Goal: Information Seeking & Learning: Understand process/instructions

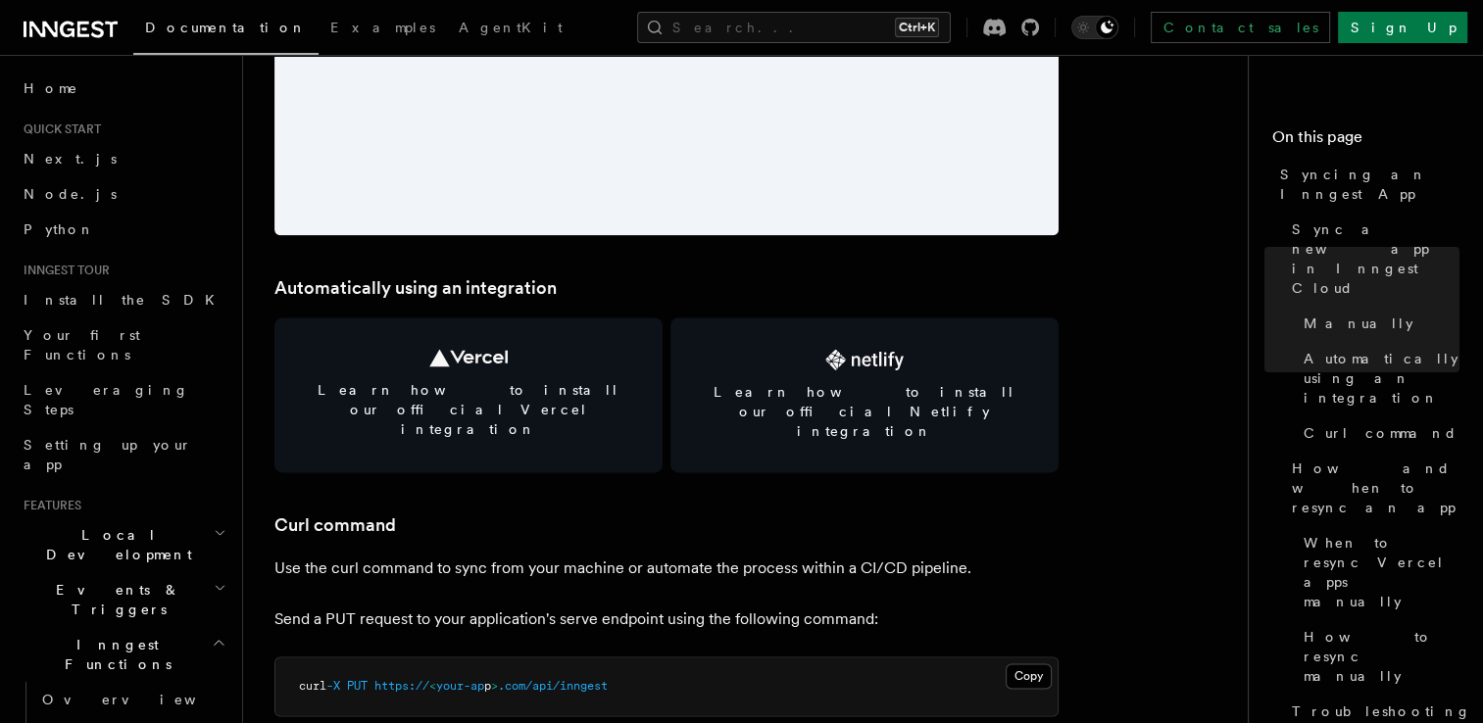
scroll to position [2548, 0]
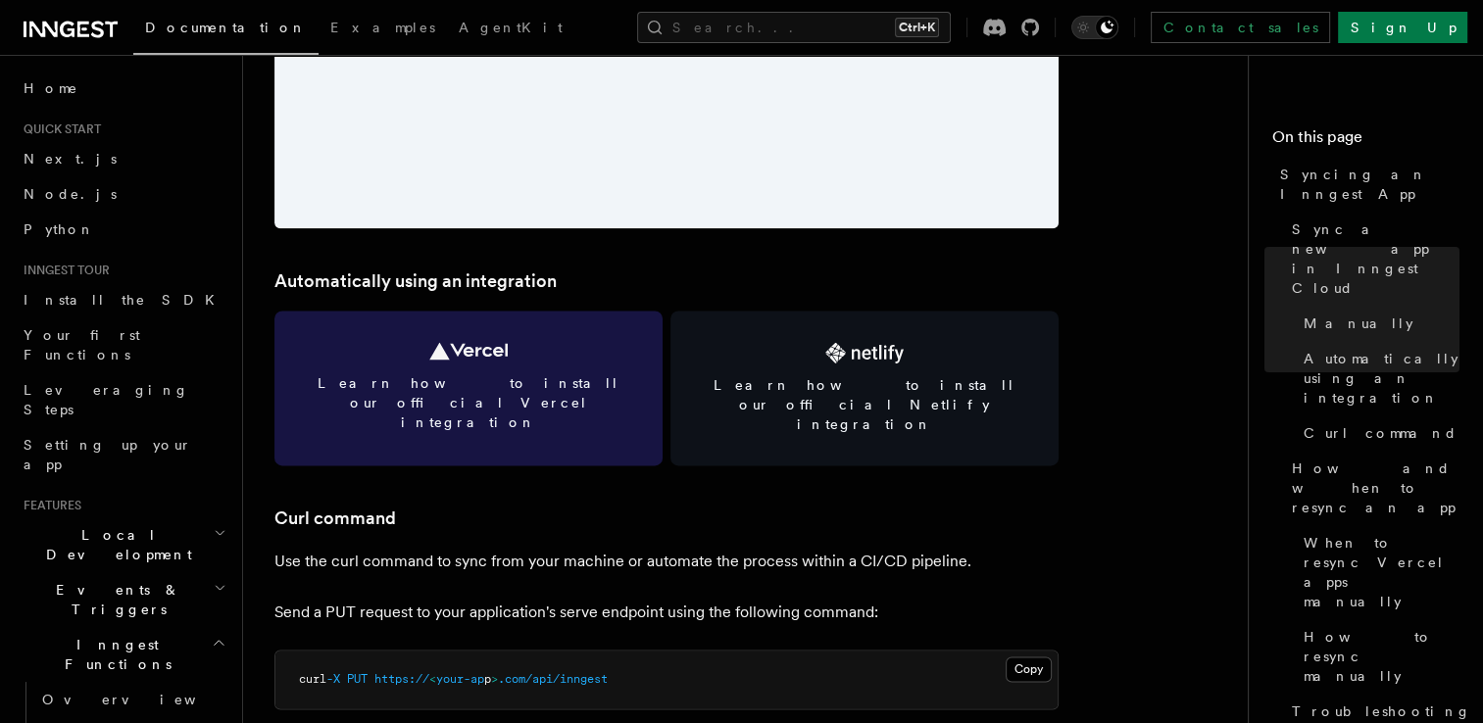
click at [566, 395] on link "Learn how to install our official Vercel integration" at bounding box center [468, 388] width 388 height 155
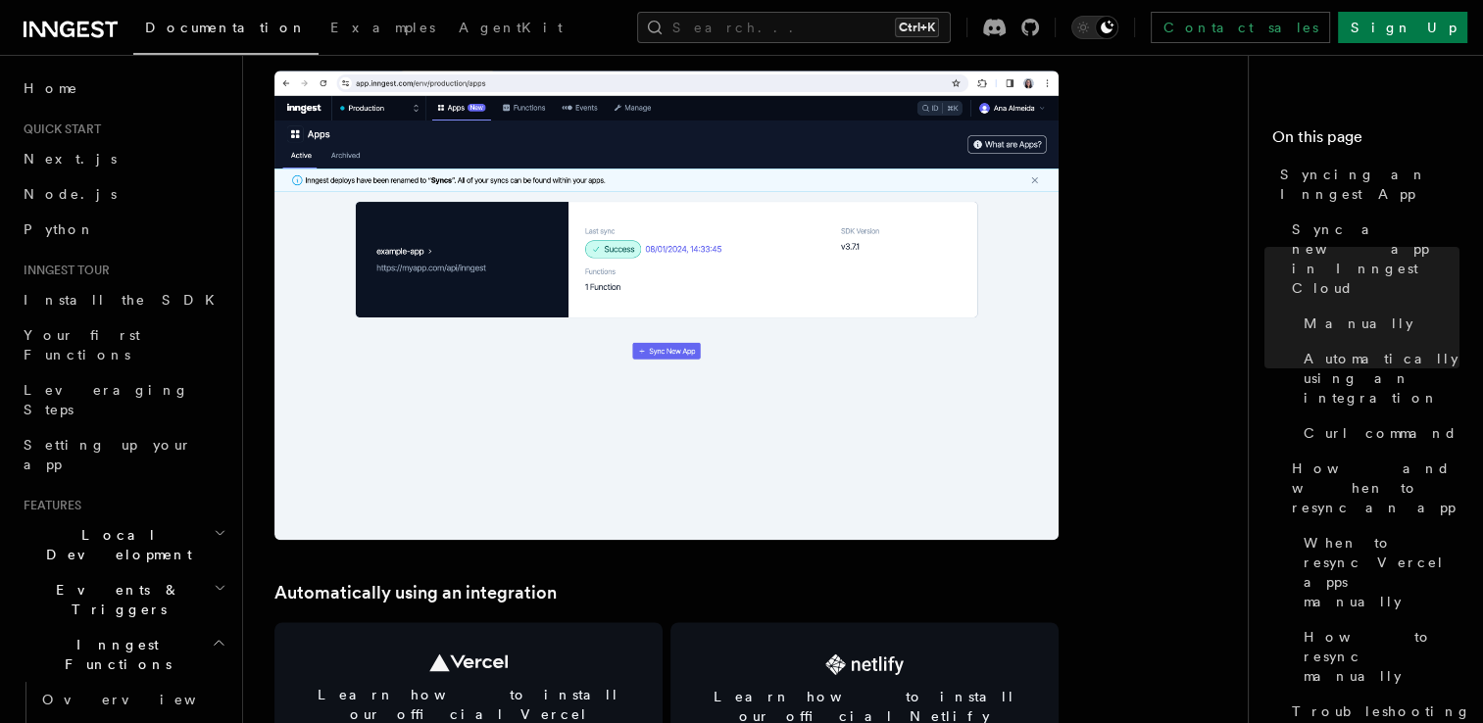
scroll to position [2058, 0]
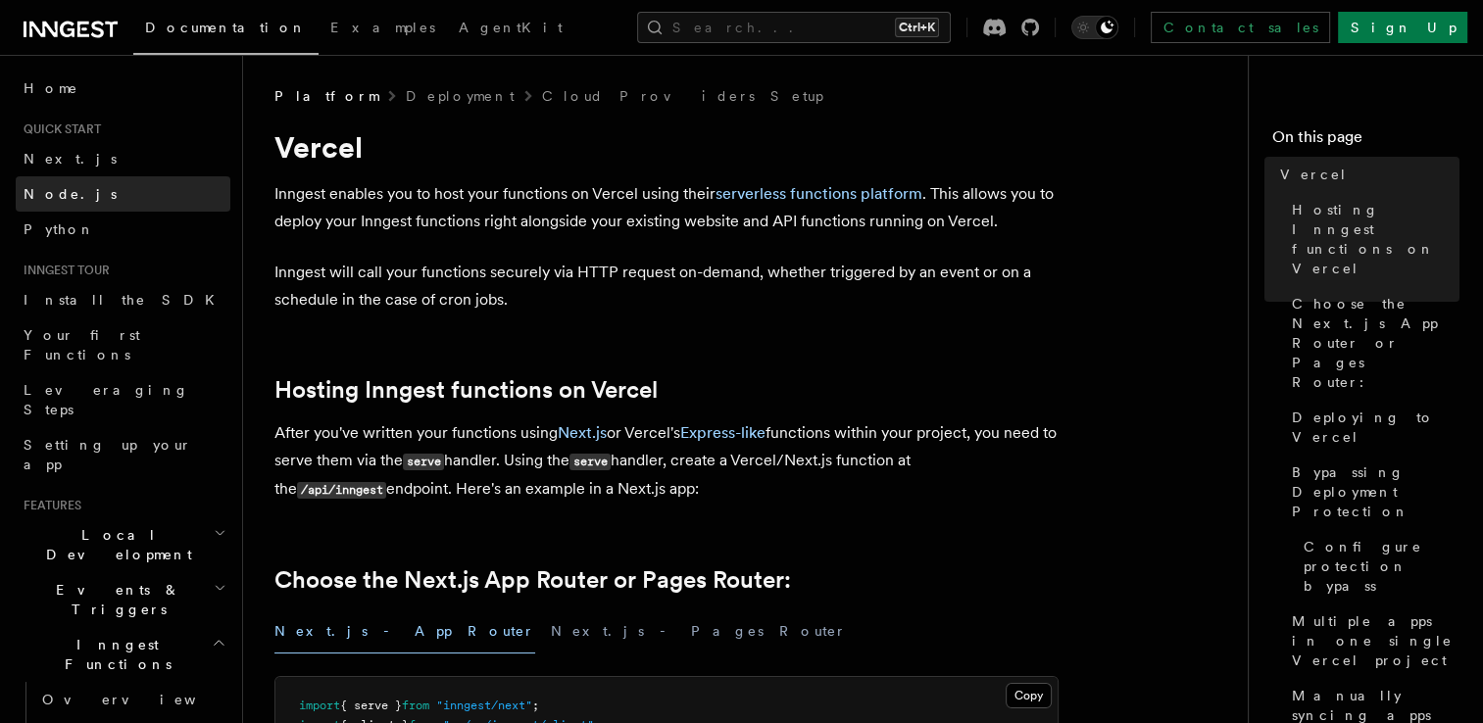
click at [33, 187] on span "Node.js" at bounding box center [70, 194] width 93 height 16
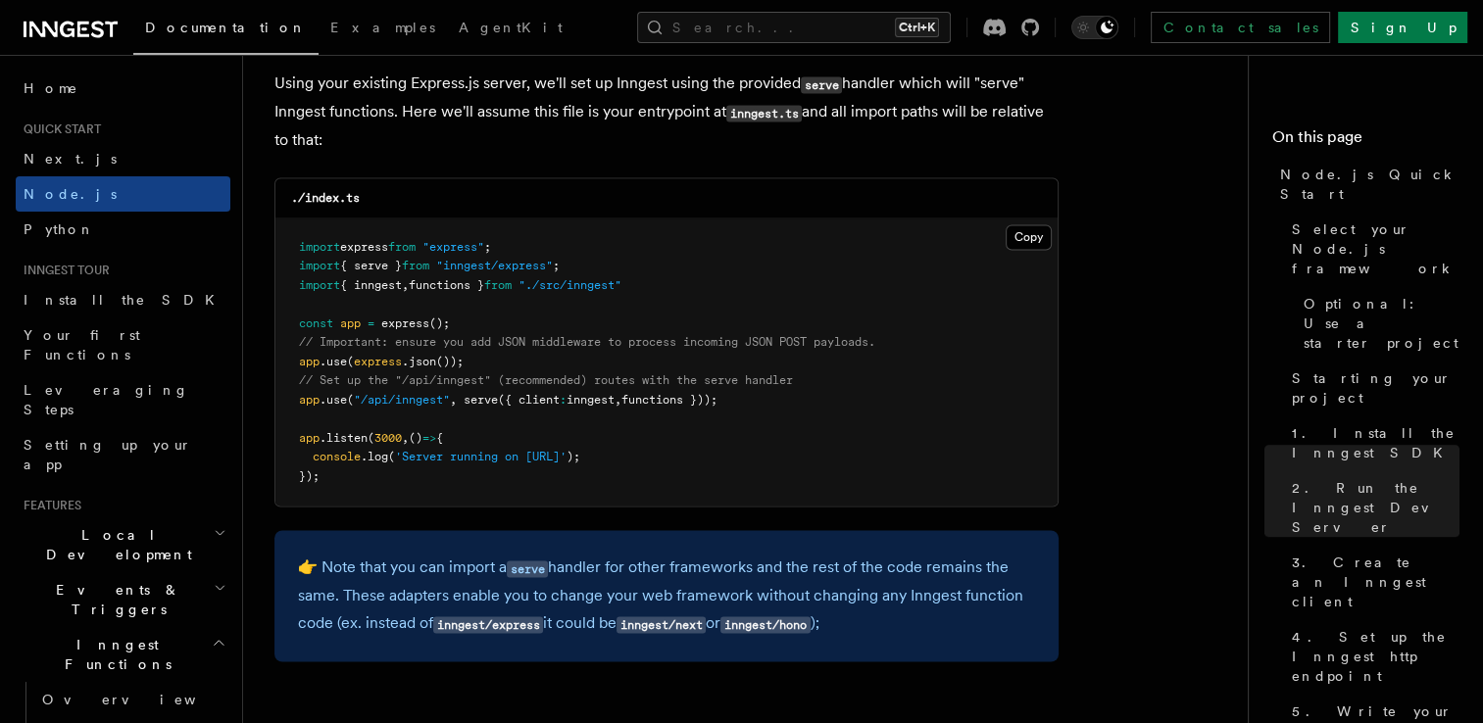
scroll to position [3038, 0]
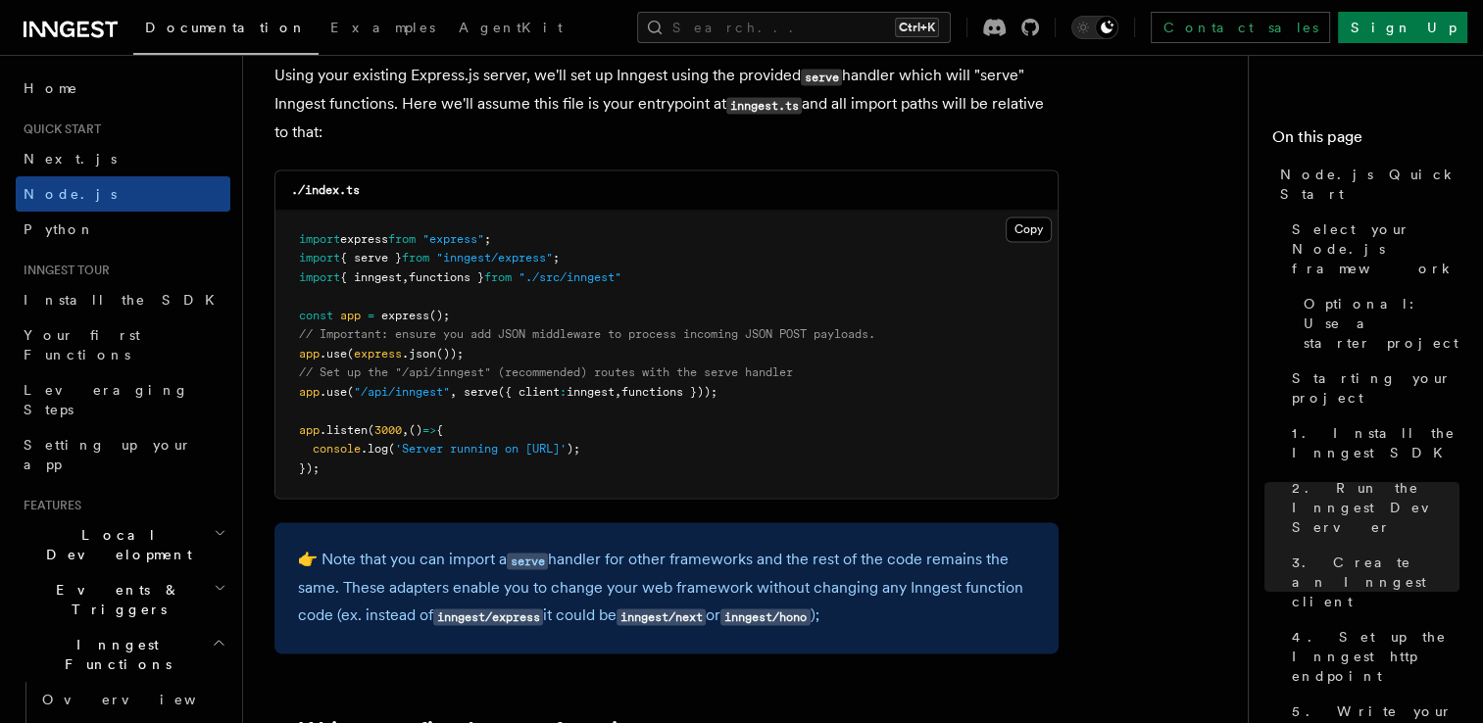
drag, startPoint x: 755, startPoint y: 391, endPoint x: 292, endPoint y: 401, distance: 462.7
click at [292, 401] on pre "import express from "express" ; import { serve } from "inngest/express" ; impor…" at bounding box center [666, 355] width 782 height 288
copy span "app .use ( "/api/inngest" , serve ({ client : inngest , functions }));"
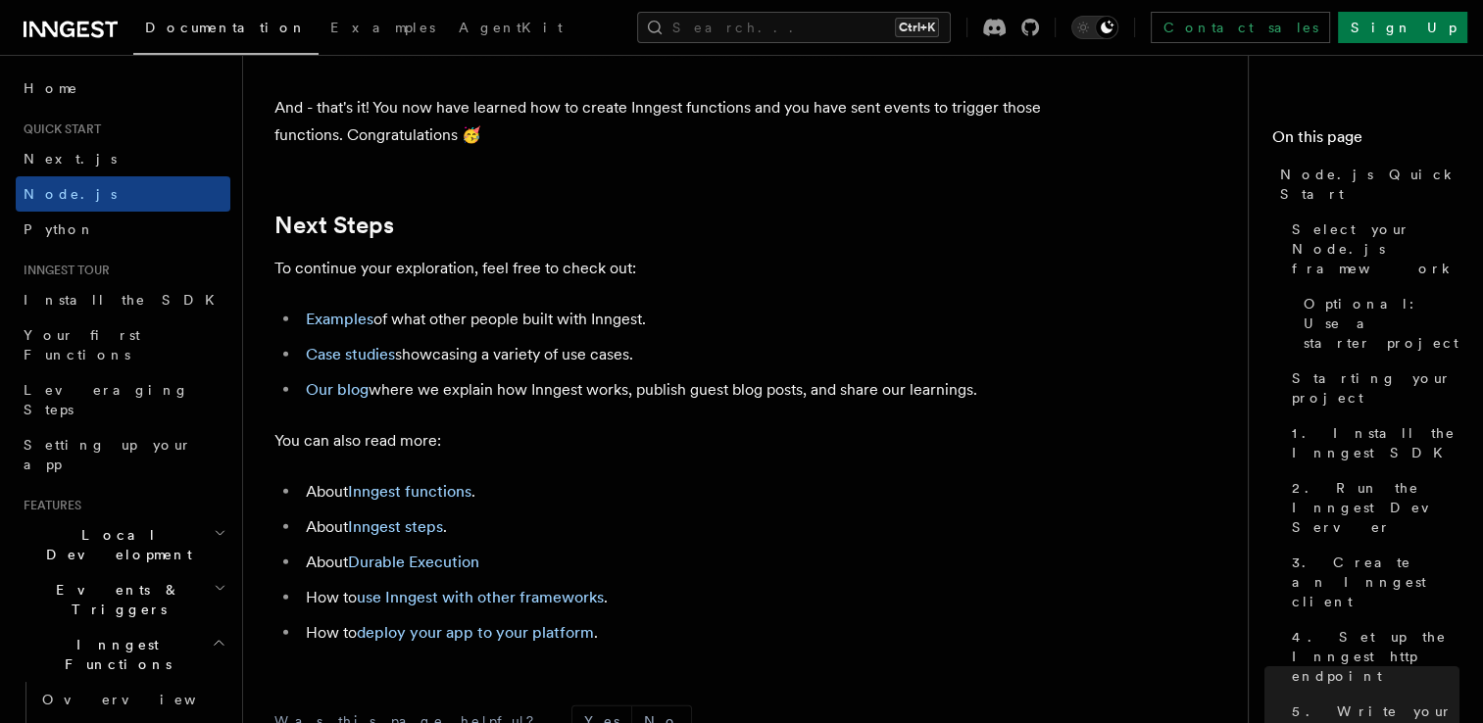
scroll to position [12494, 0]
